Goal: Transaction & Acquisition: Purchase product/service

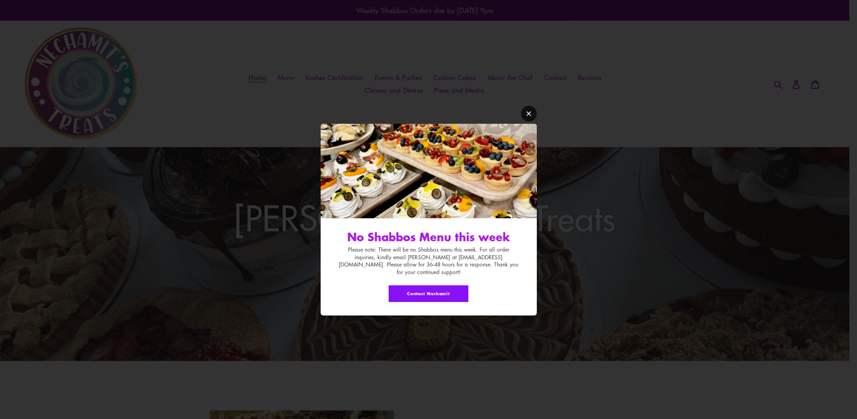
click at [526, 117] on icon "Modal window" at bounding box center [529, 113] width 7 height 7
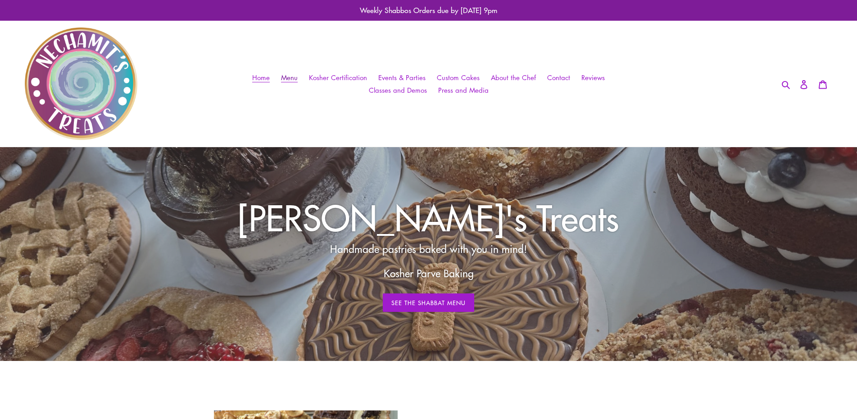
click at [292, 79] on span "Menu" at bounding box center [289, 77] width 17 height 9
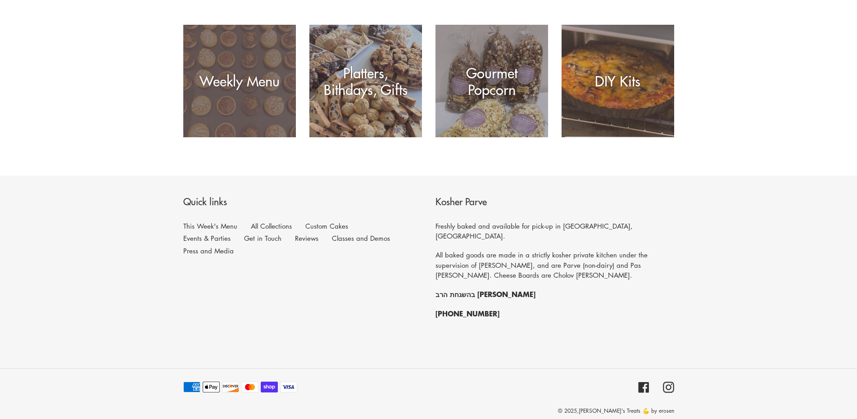
scroll to position [195, 0]
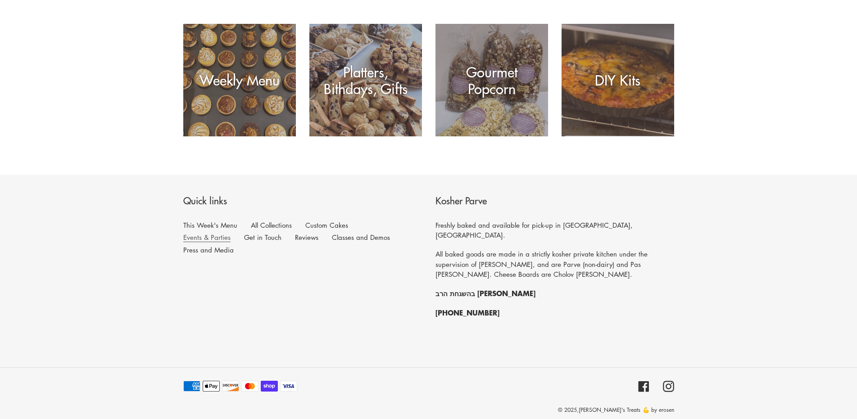
click at [231, 233] on link "Events & Parties" at bounding box center [206, 237] width 47 height 9
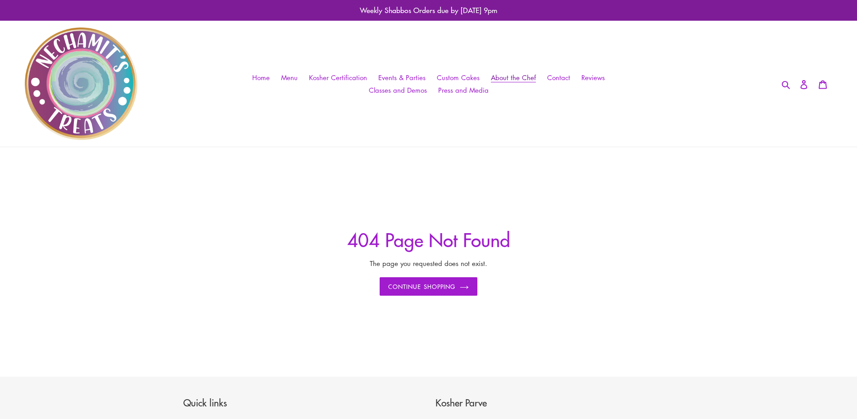
click at [525, 76] on span "About the Chef" at bounding box center [513, 77] width 45 height 9
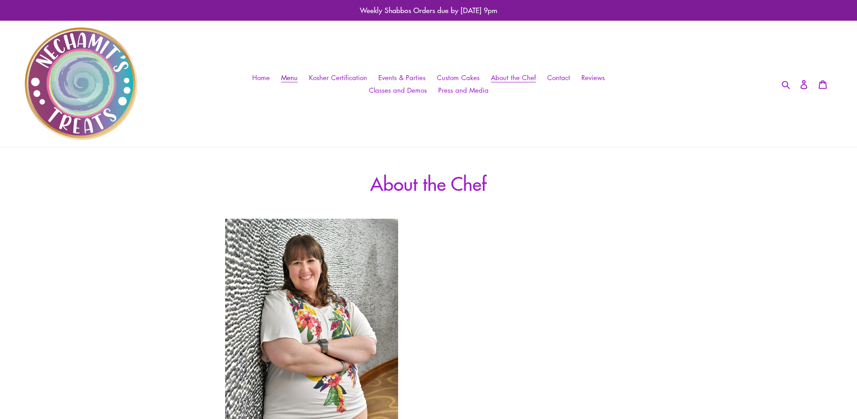
click at [291, 77] on span "Menu" at bounding box center [289, 77] width 17 height 9
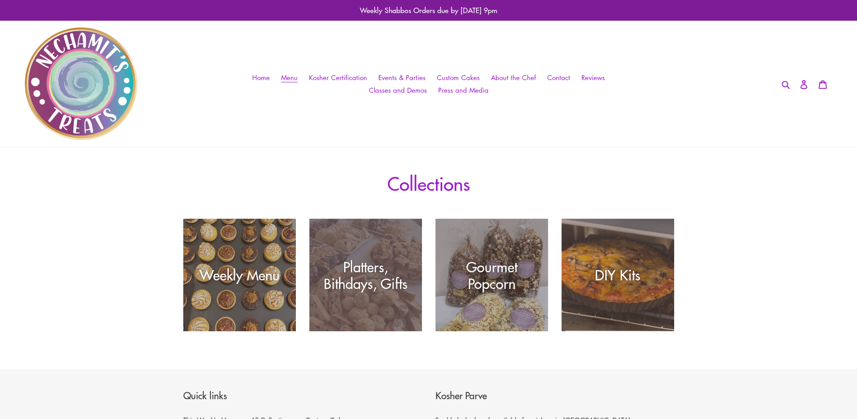
click at [387, 332] on div "Platters, Bithdays, Gifts" at bounding box center [365, 332] width 113 height 0
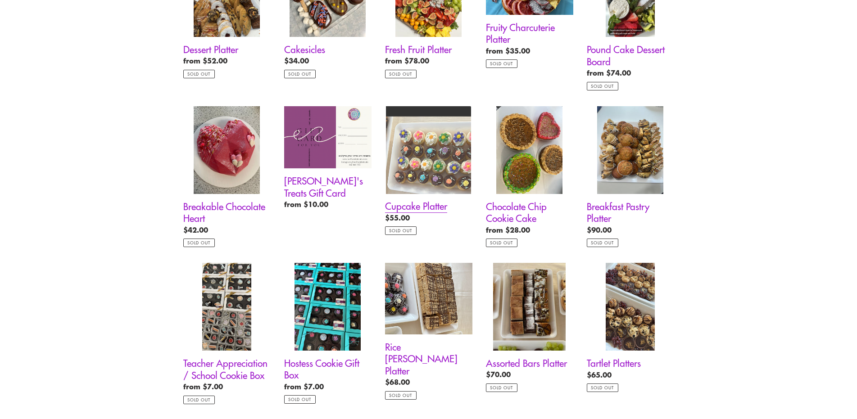
scroll to position [225, 0]
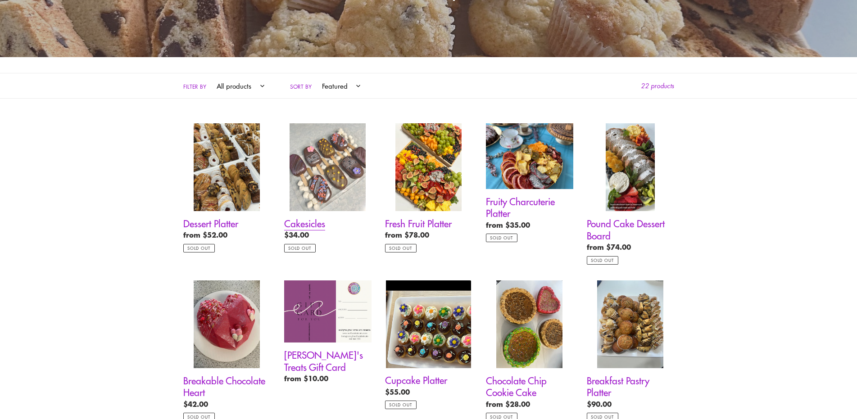
click at [315, 220] on link "Cakesicles" at bounding box center [327, 187] width 87 height 129
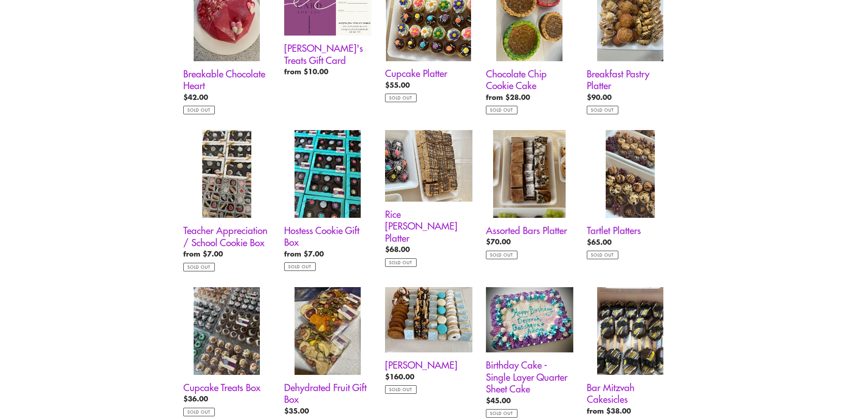
scroll to position [586, 0]
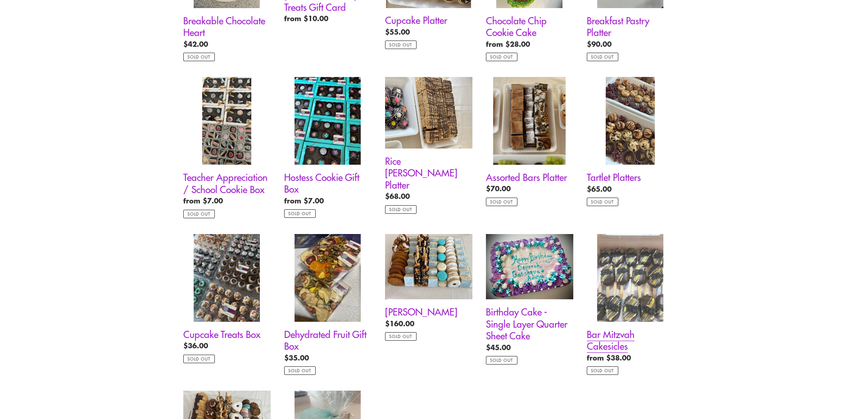
click at [616, 337] on link "Bar Mitzvah Cakesicles" at bounding box center [630, 304] width 87 height 141
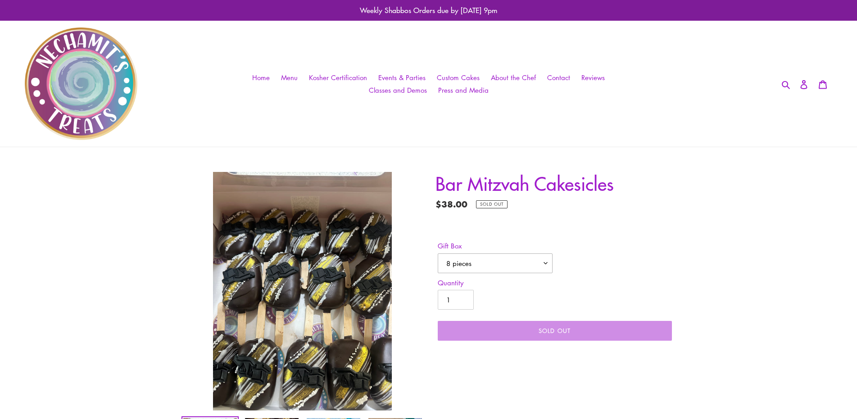
click at [519, 263] on select "8 pieces 12 pieces" at bounding box center [495, 264] width 115 height 20
click at [571, 230] on form "Gift Box 8 pieces 12 pieces 8 pieces - Sold out 12 pieces - Sold out Quantity 1…" at bounding box center [555, 288] width 239 height 123
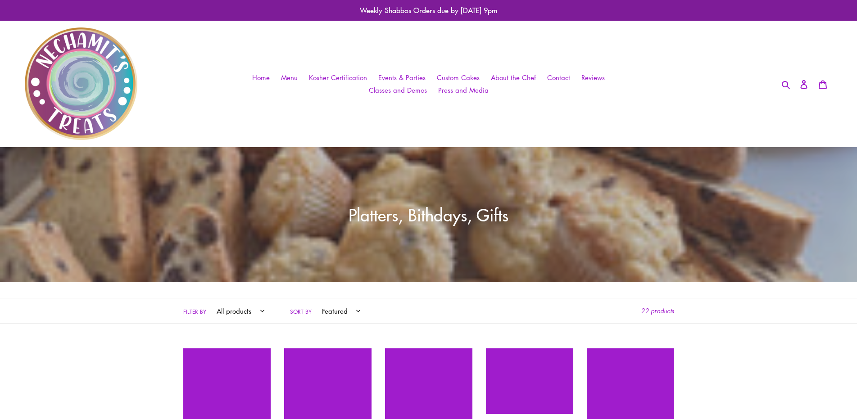
scroll to position [586, 0]
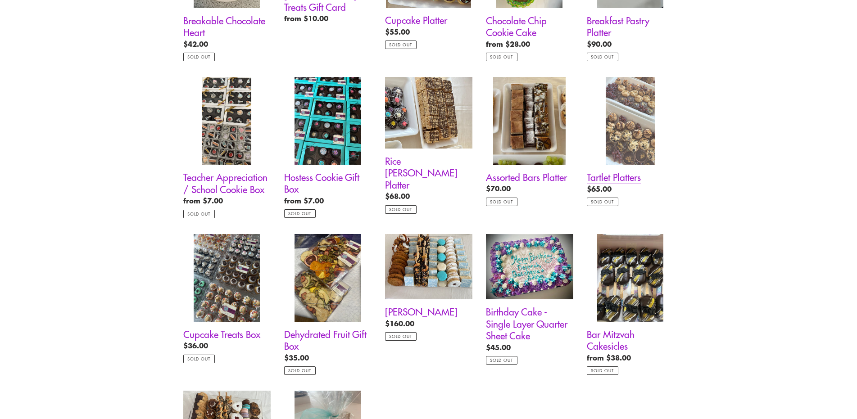
click at [616, 178] on link "Tartlet Platters" at bounding box center [630, 141] width 87 height 129
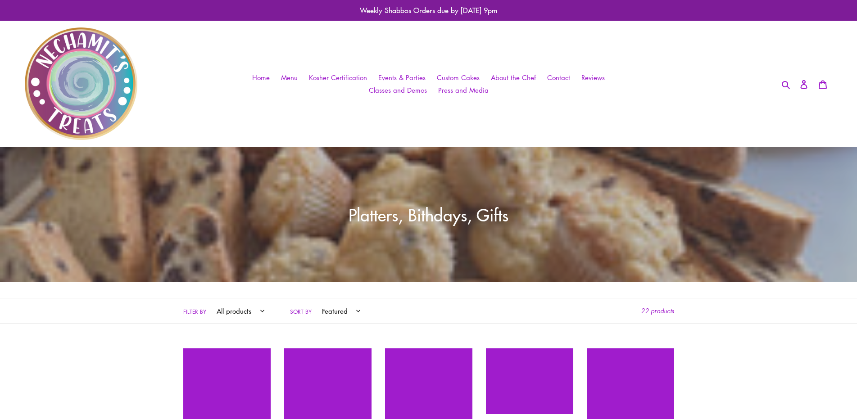
scroll to position [586, 0]
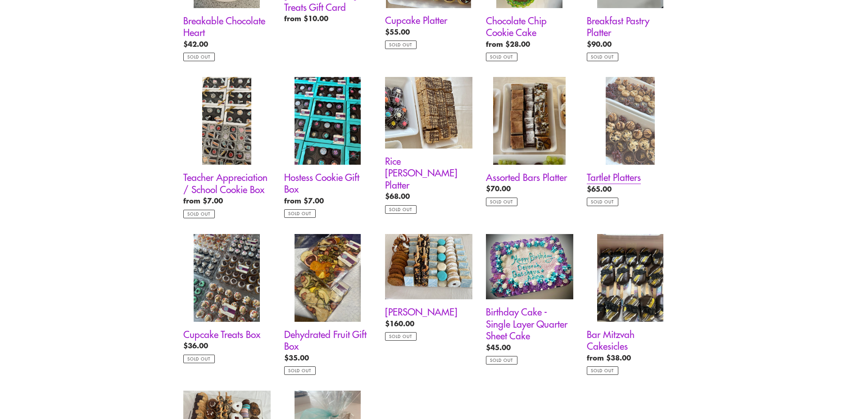
click at [636, 172] on link "Tartlet Platters" at bounding box center [630, 141] width 87 height 129
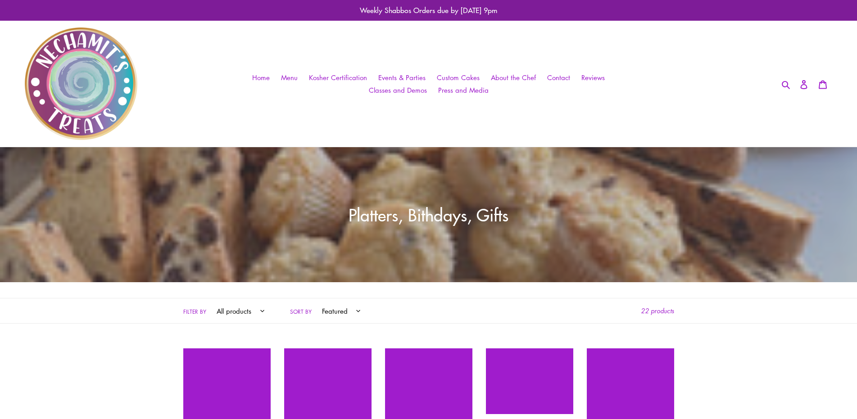
scroll to position [586, 0]
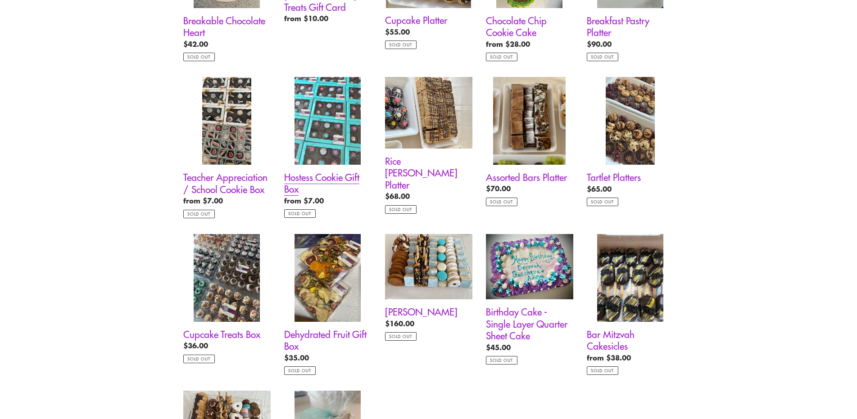
click at [346, 175] on link "Hostess Cookie Gift Box" at bounding box center [327, 147] width 87 height 141
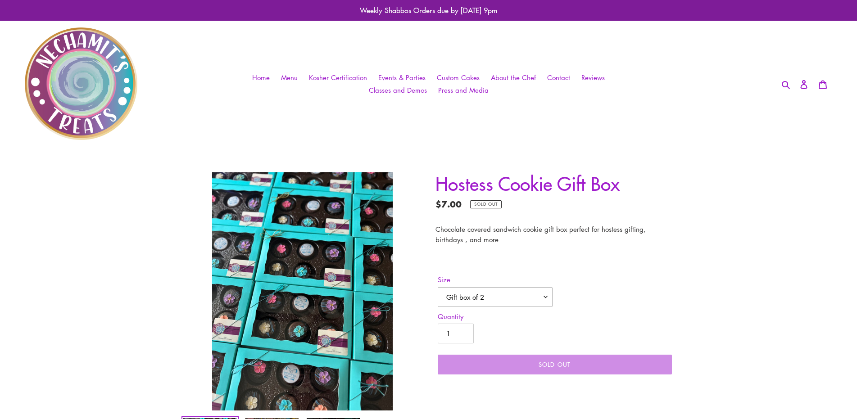
click at [522, 302] on select "Gift box of 2 Gift box of 6" at bounding box center [495, 297] width 115 height 20
click at [522, 301] on select "Gift box of 2 Gift box of 6" at bounding box center [495, 297] width 115 height 20
click at [505, 296] on select "Gift box of 2 Gift box of 6" at bounding box center [495, 297] width 115 height 20
select select "Gift box of 6"
click at [438, 287] on select "Gift box of 2 Gift box of 6" at bounding box center [495, 297] width 115 height 20
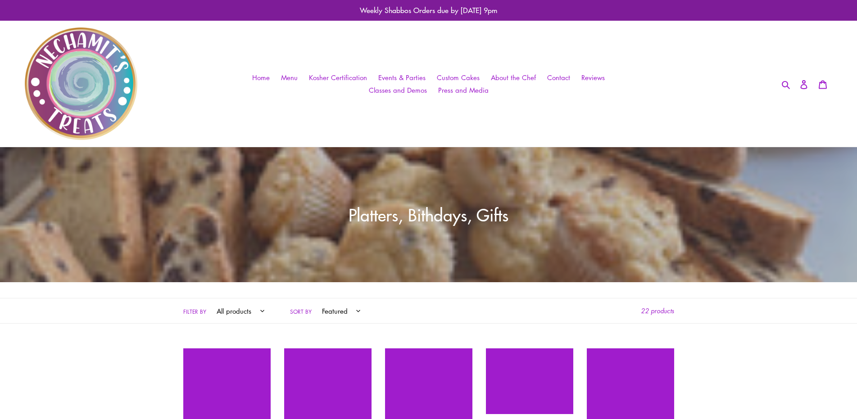
scroll to position [586, 0]
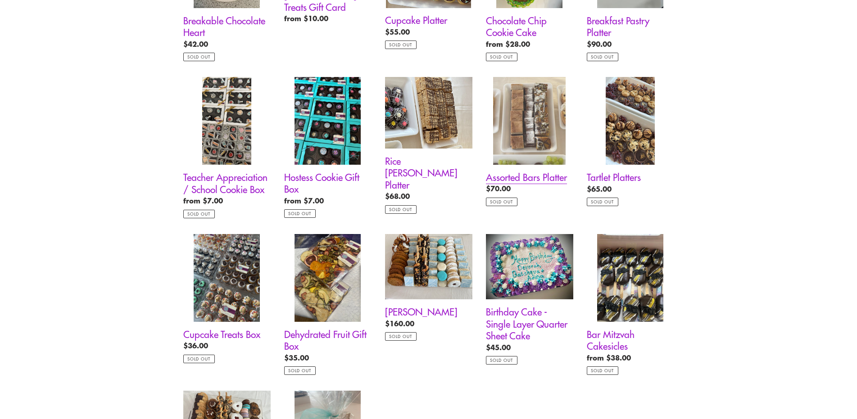
click at [540, 172] on link "Assorted Bars Platter" at bounding box center [529, 141] width 87 height 129
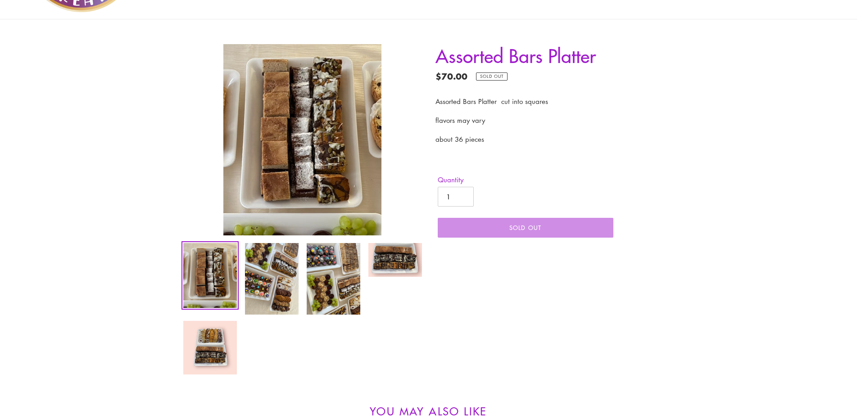
scroll to position [135, 0]
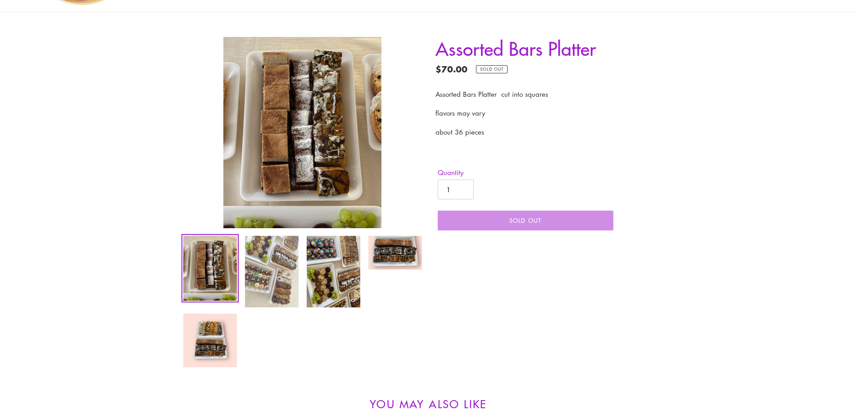
click at [282, 283] on img at bounding box center [271, 271] width 55 height 73
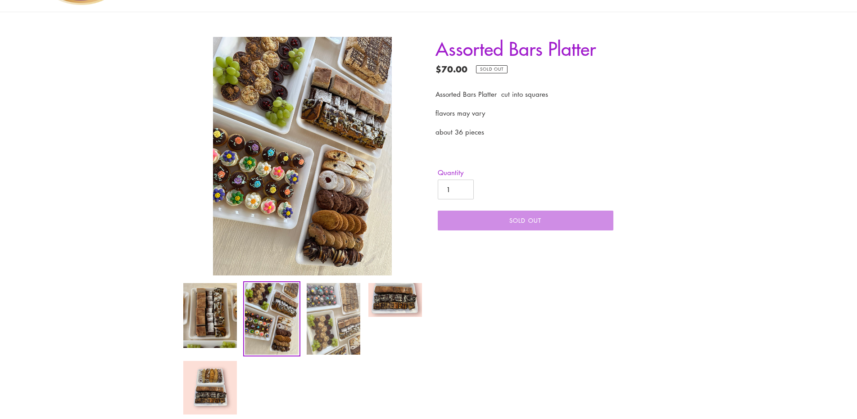
click at [325, 297] on img at bounding box center [333, 318] width 55 height 73
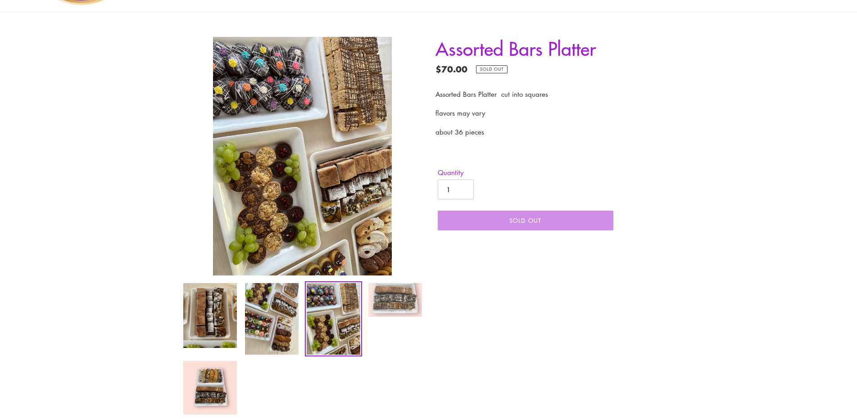
click at [388, 297] on img at bounding box center [395, 300] width 55 height 36
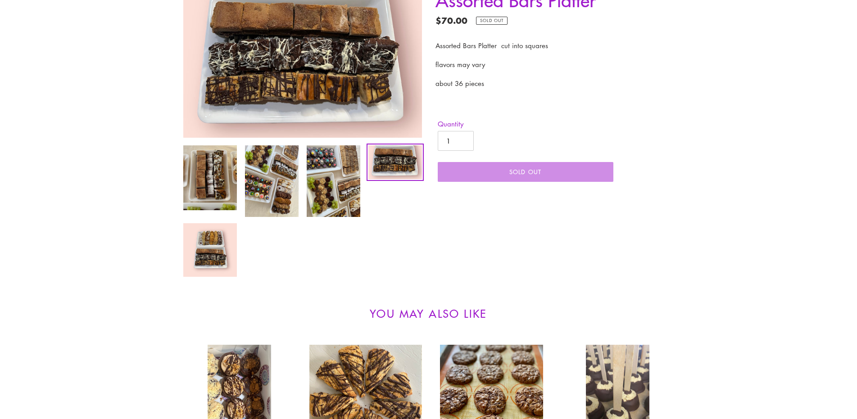
scroll to position [315, 0]
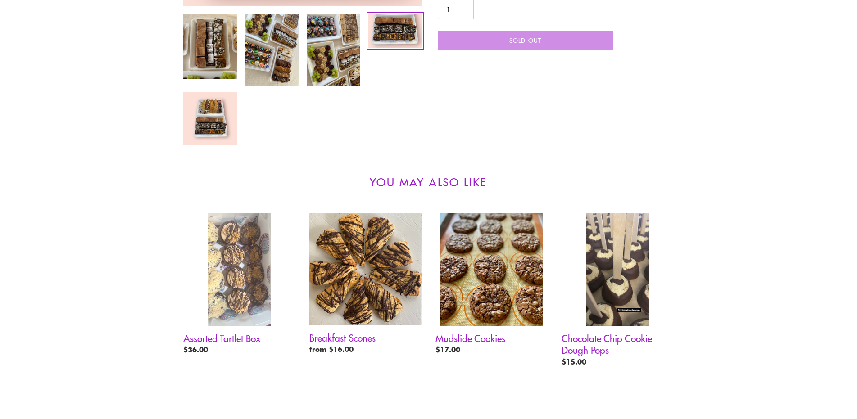
click at [223, 337] on link "Assorted Tartlet Box" at bounding box center [239, 287] width 113 height 146
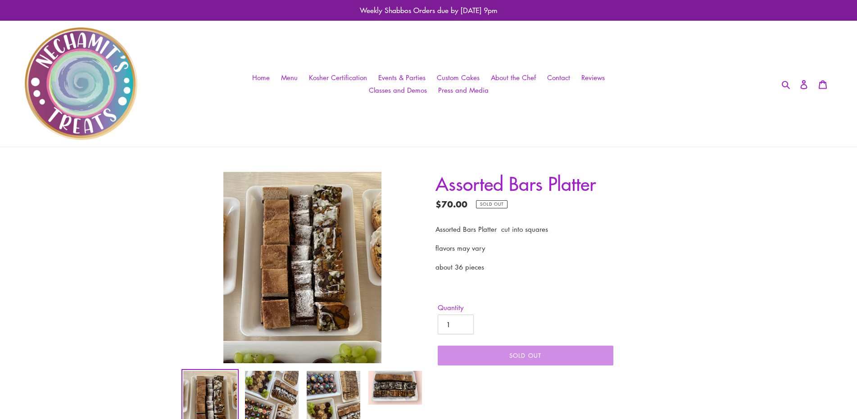
scroll to position [315, 0]
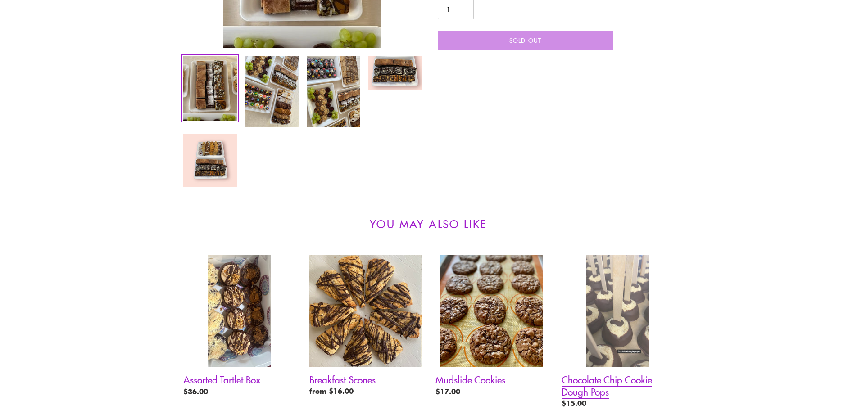
click at [616, 312] on link "Chocolate Chip Cookie Dough Pops" at bounding box center [618, 334] width 113 height 158
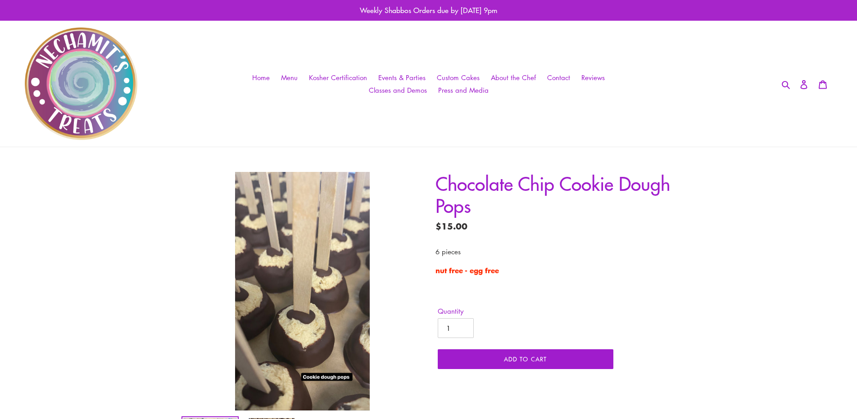
click at [428, 9] on p "Weekly Shabbos Orders due by [DATE] 9pm" at bounding box center [428, 10] width 857 height 21
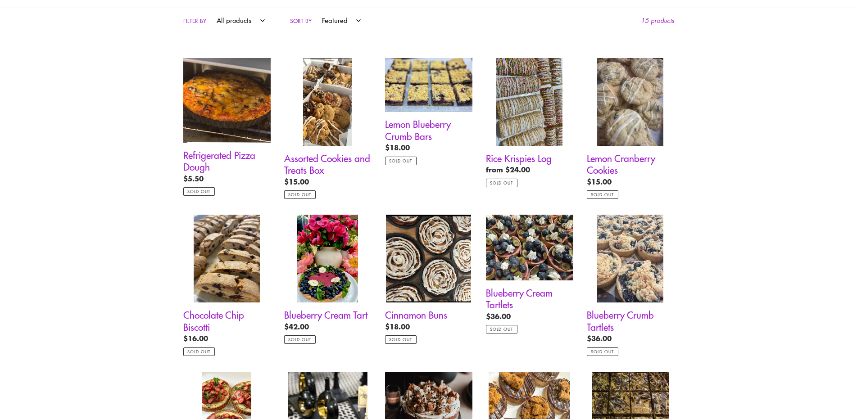
scroll to position [496, 0]
